Goal: Task Accomplishment & Management: Complete application form

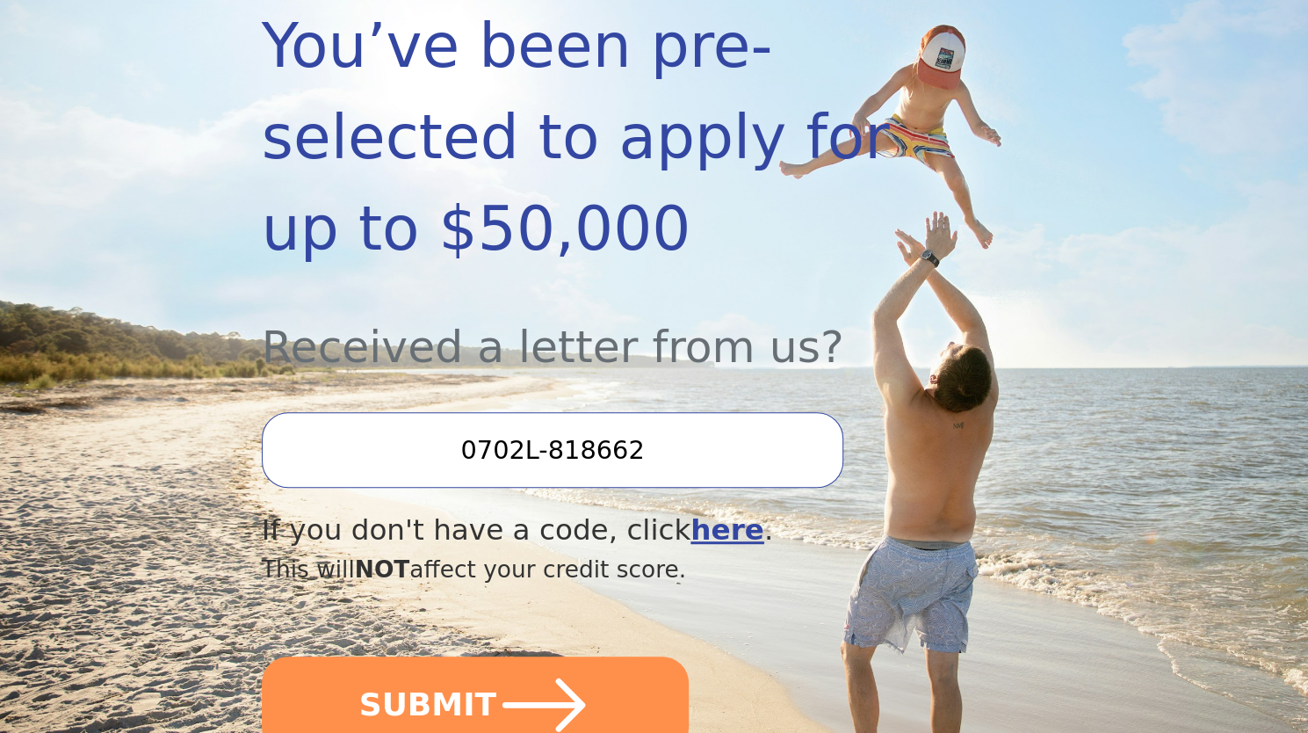
scroll to position [378, 0]
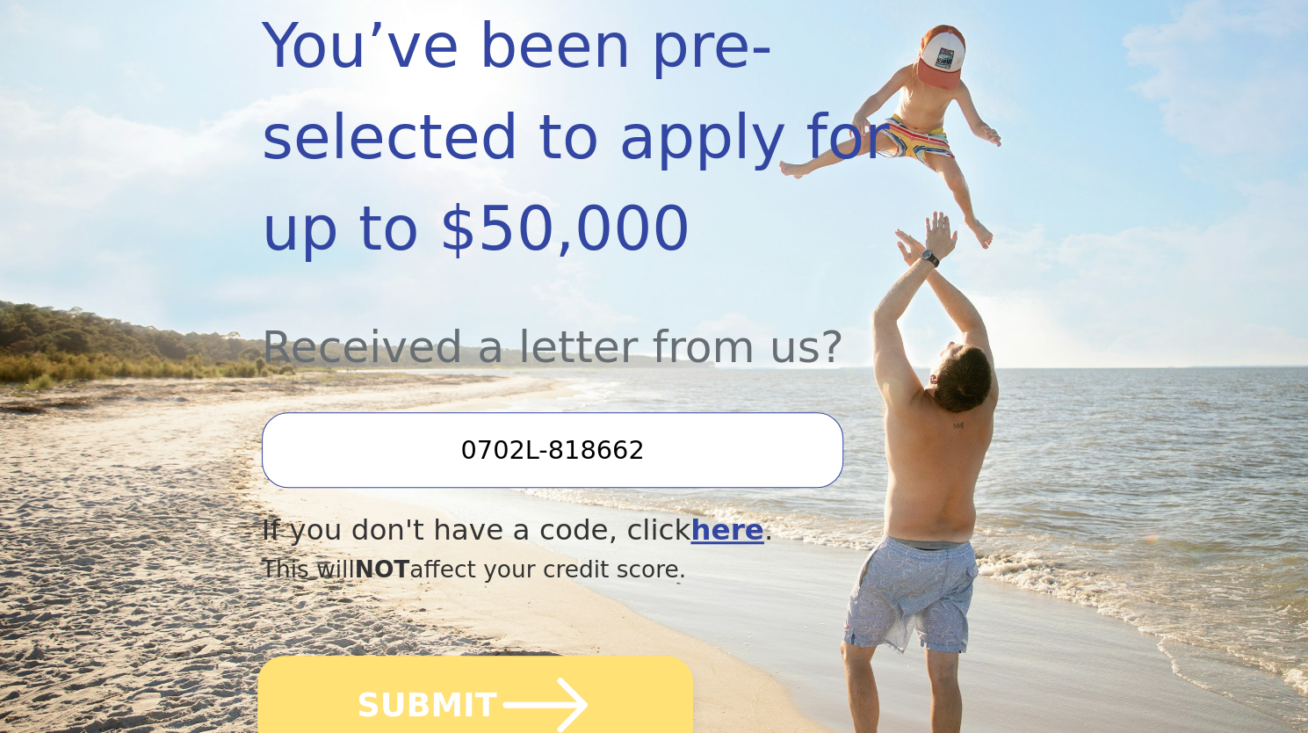
click at [511, 656] on icon "submit" at bounding box center [544, 704] width 97 height 97
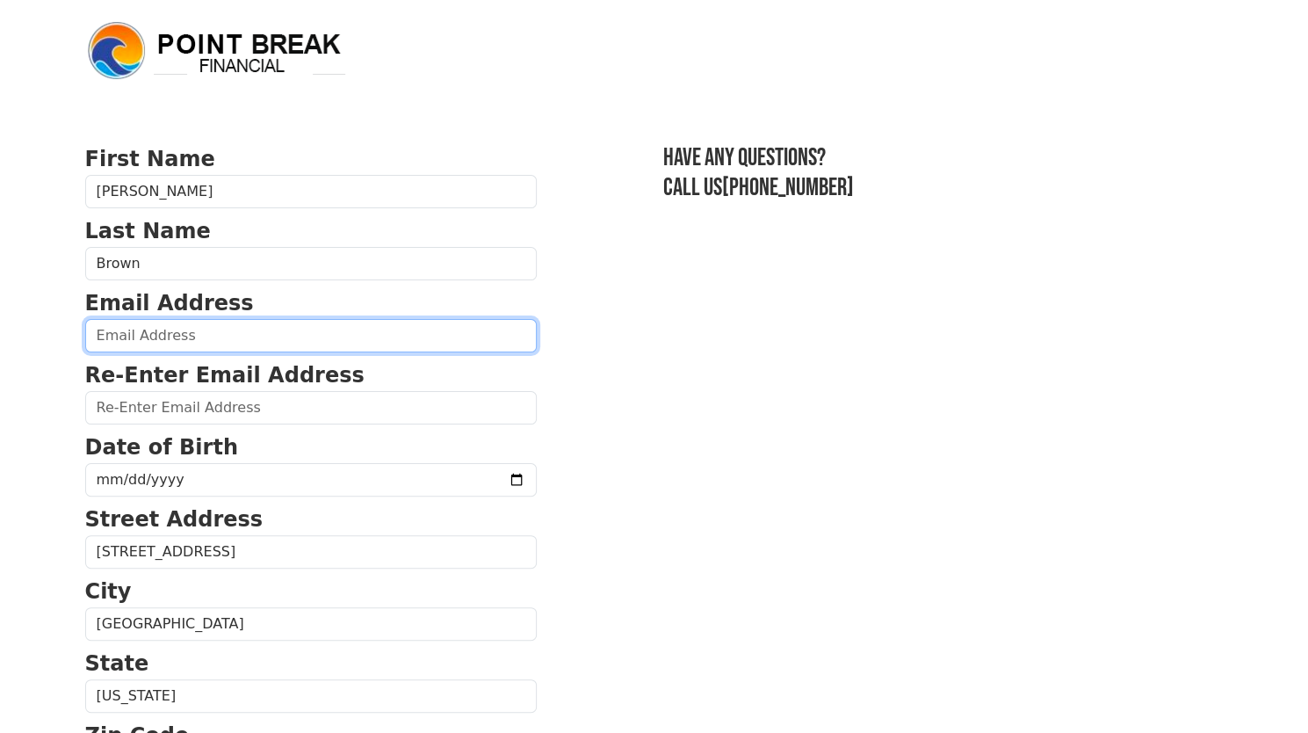
click at [376, 329] on input "email" at bounding box center [311, 335] width 452 height 33
type input "fwbrown@hotmail.com"
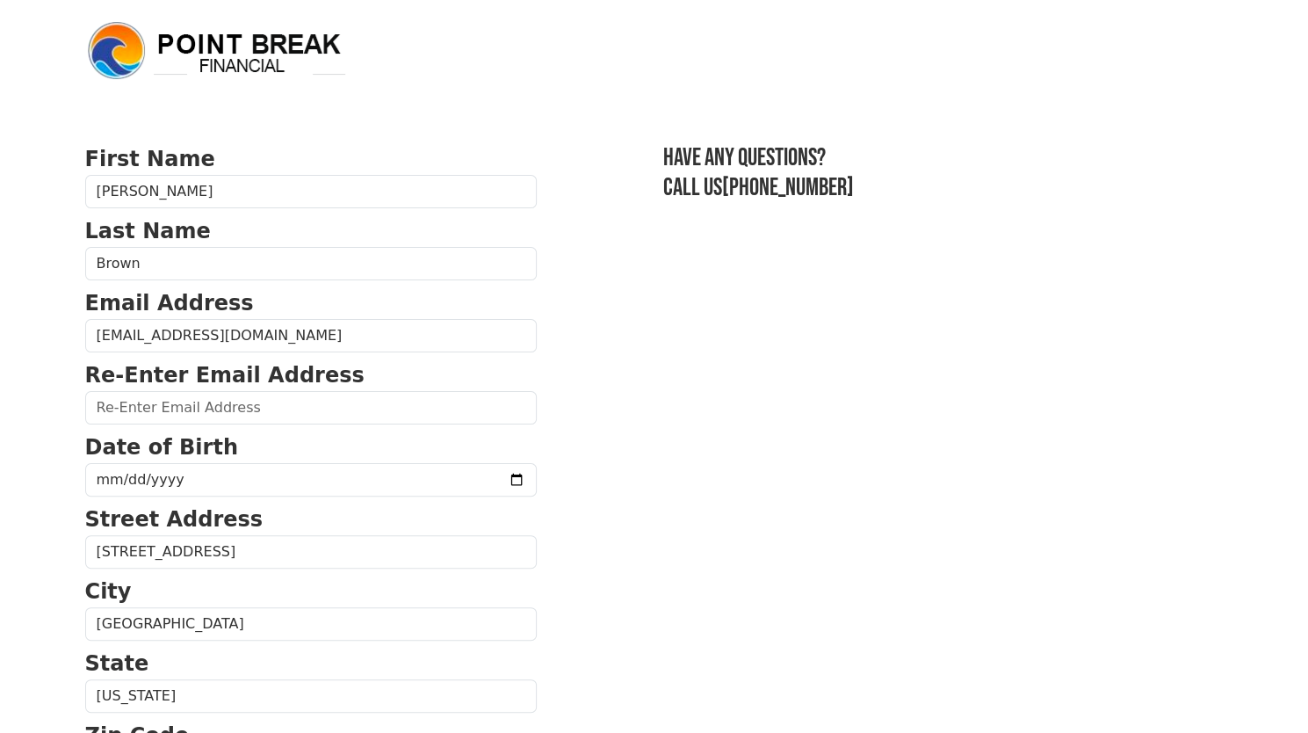
type input "fwbrown@hotmail.com"
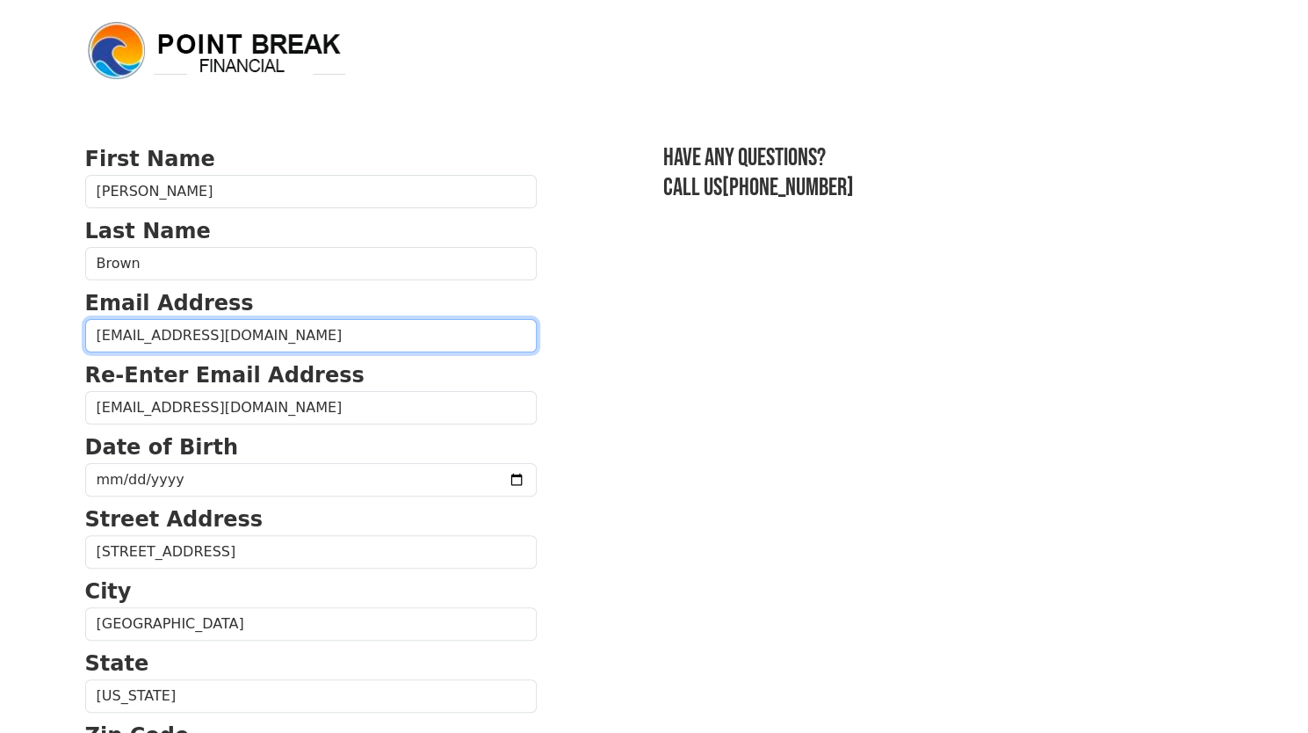
type input "(503) 888-3828"
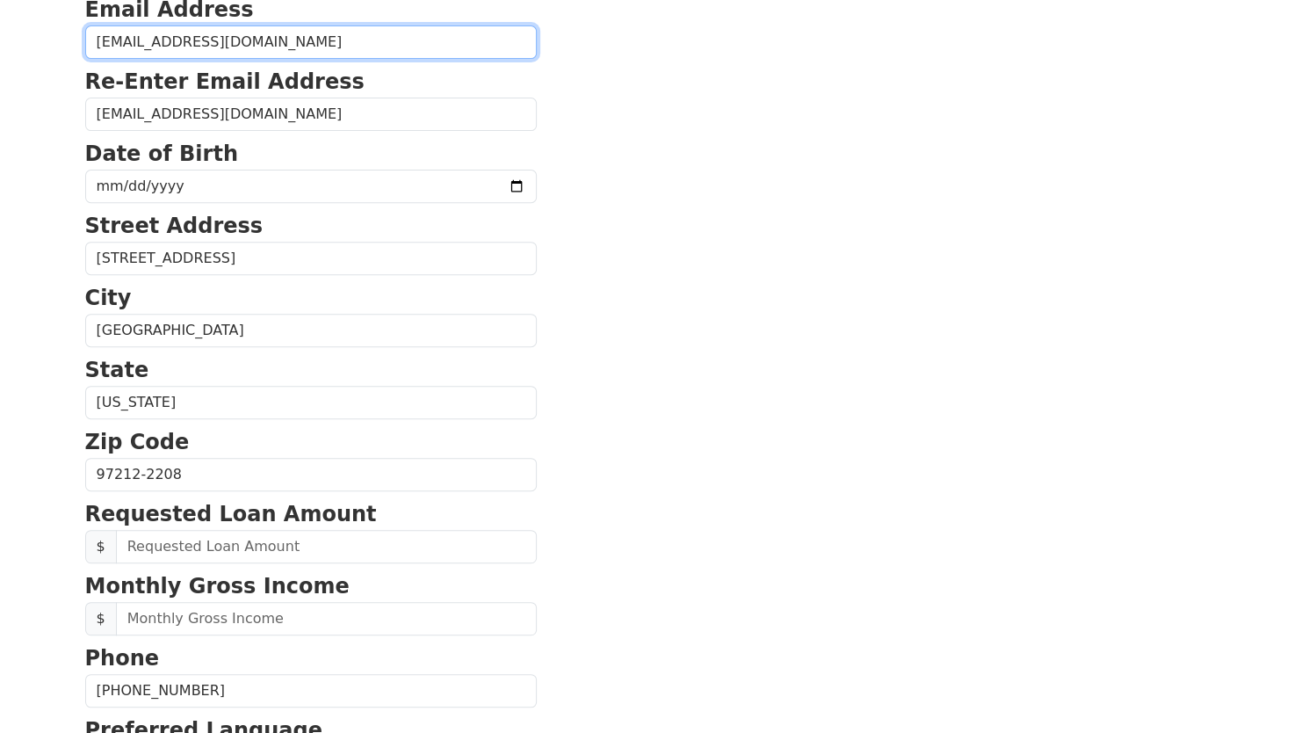
scroll to position [286, 0]
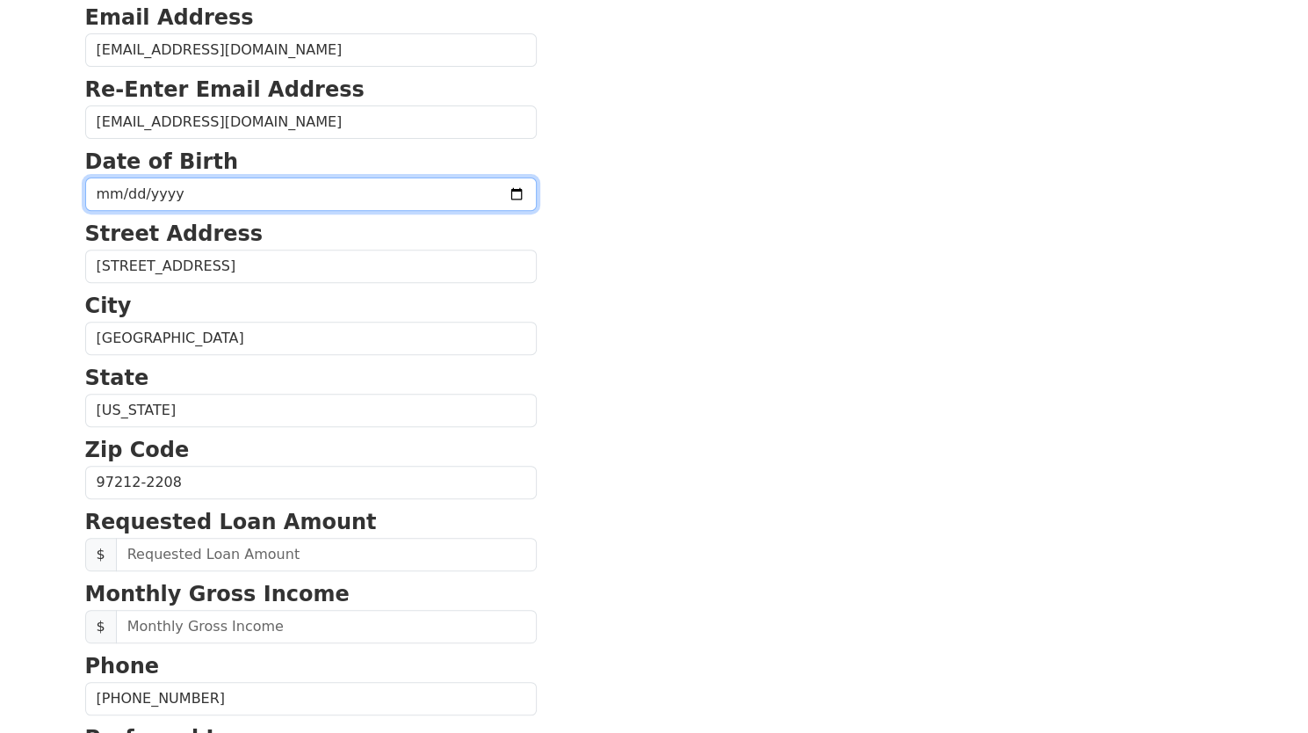
click at [364, 196] on input "date" at bounding box center [311, 193] width 452 height 33
type input "1960-05-26"
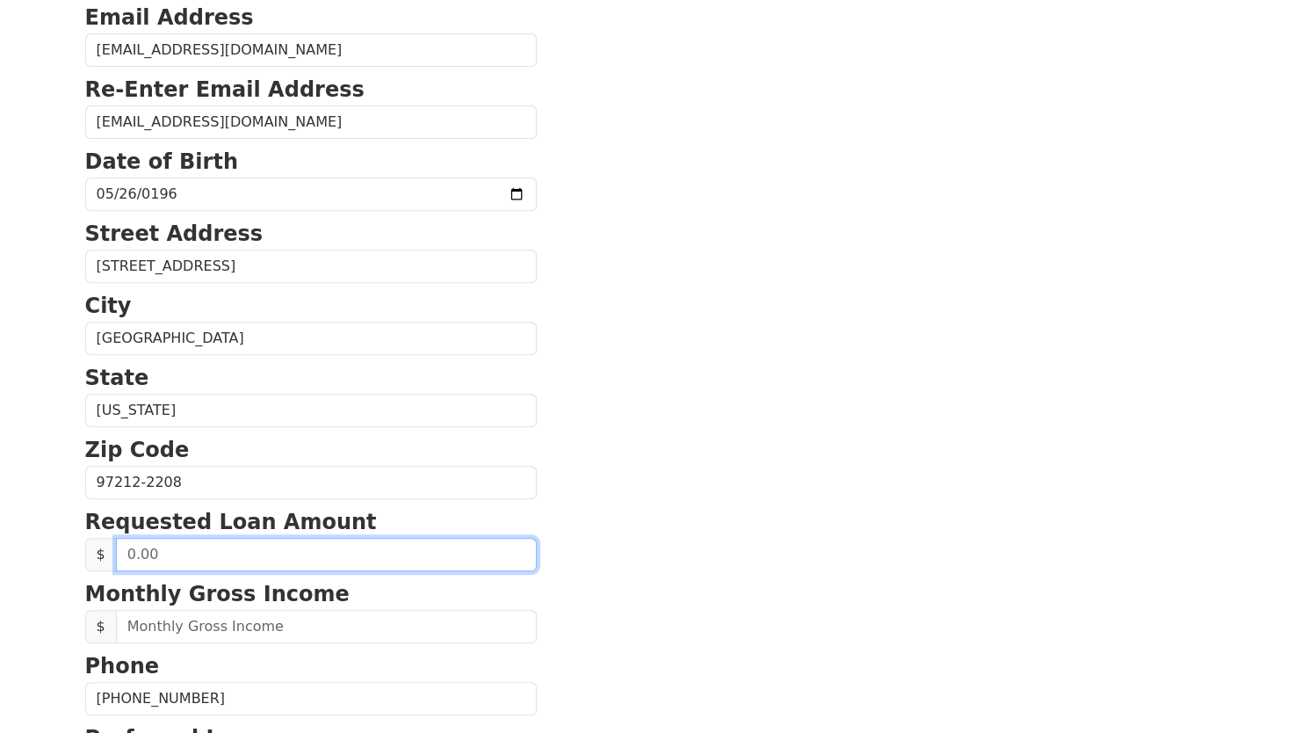
click at [372, 539] on input "text" at bounding box center [326, 554] width 421 height 33
type input "35,000.00"
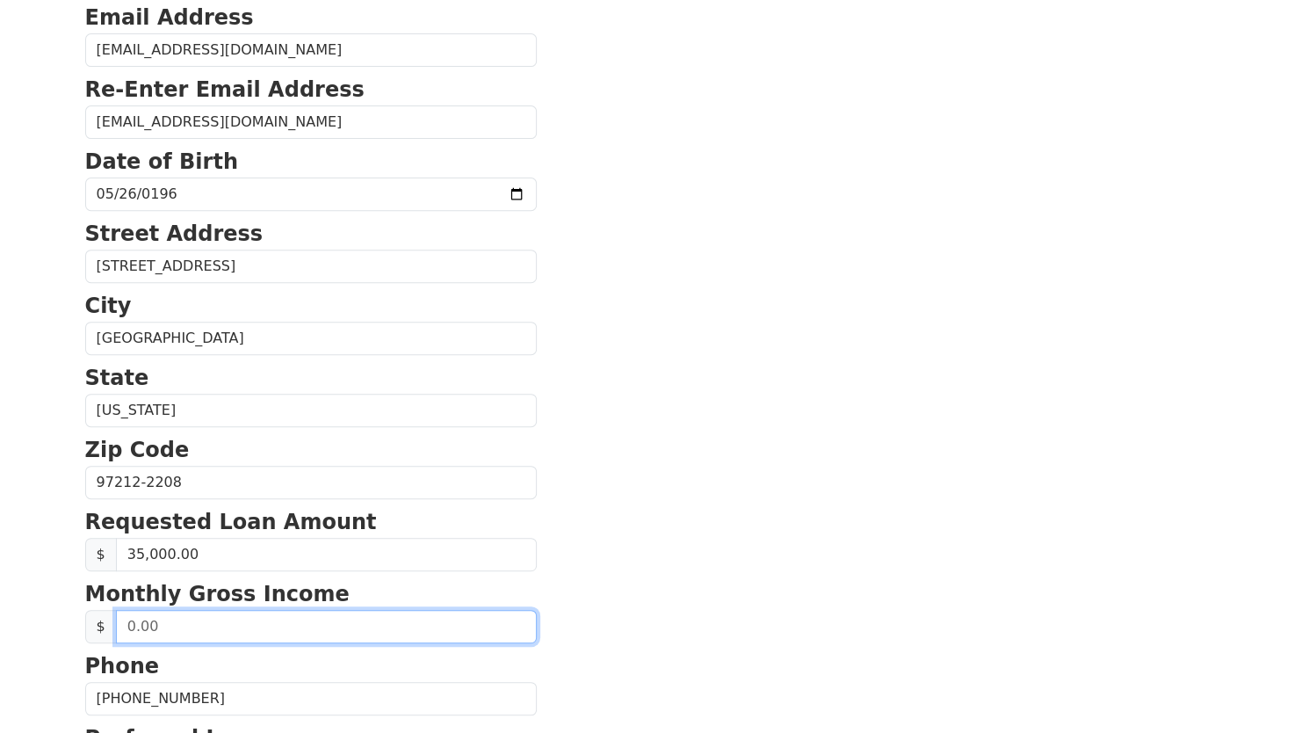
click at [388, 621] on input "text" at bounding box center [326, 626] width 421 height 33
click at [388, 625] on input "text" at bounding box center [326, 626] width 421 height 33
click at [417, 613] on input "0.00" at bounding box center [326, 626] width 421 height 33
click at [375, 625] on input "0.10" at bounding box center [326, 626] width 421 height 33
type input "10,333.00"
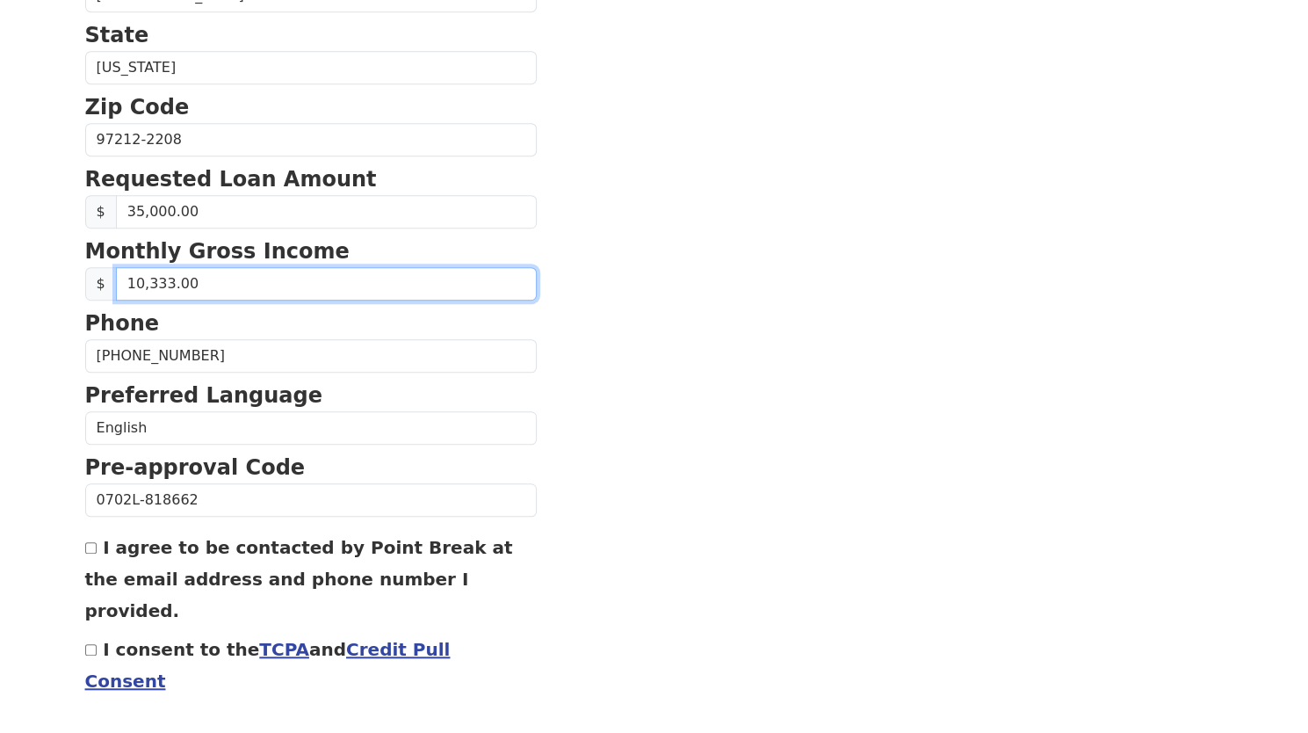
scroll to position [657, 0]
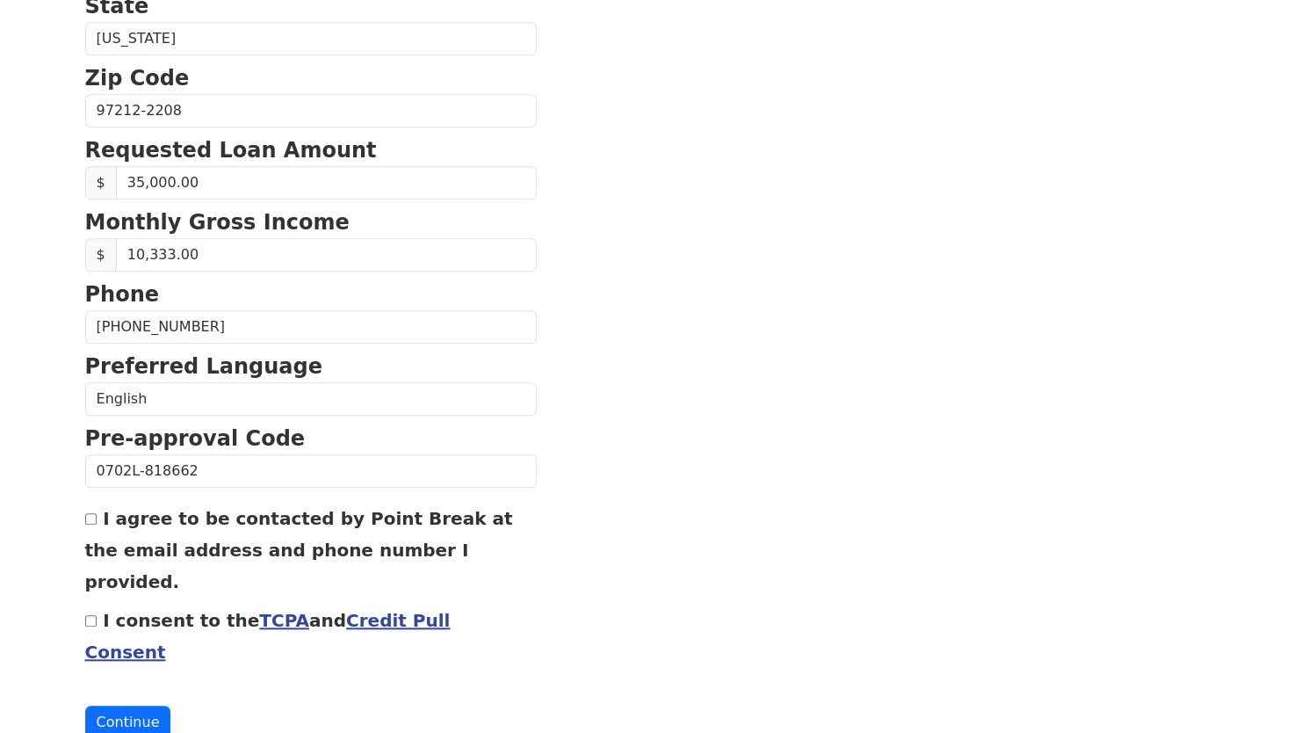
click at [90, 513] on input "I agree to be contacted by Point Break at the email address and phone number I …" at bounding box center [90, 518] width 11 height 11
checkbox input "true"
click at [90, 615] on input "I consent to the TCPA and Credit Pull Consent" at bounding box center [90, 620] width 11 height 11
checkbox input "true"
click at [130, 705] on button "Continue" at bounding box center [128, 721] width 86 height 33
